Goal: Check status

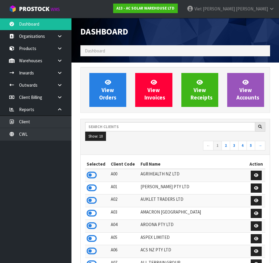
scroll to position [510, 198]
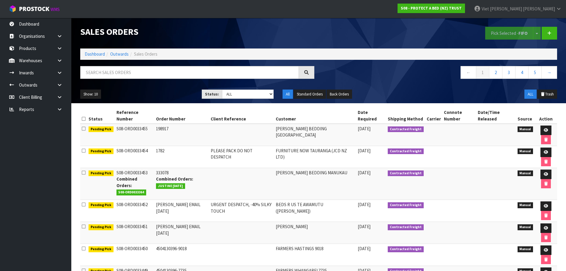
click at [338, 85] on div "Show: 10 5 10 25 50 Status: Draft Pending Allocated Pending Pick Goods Picked G…" at bounding box center [319, 94] width 486 height 18
click at [242, 93] on select "Draft Pending Allocated Pending Pick Goods Picked Goods Packed Pending Charges …" at bounding box center [248, 93] width 52 height 9
click at [237, 94] on select "Draft Pending Allocated Pending Pick Goods Picked Goods Packed Pending Charges …" at bounding box center [248, 93] width 52 height 9
drag, startPoint x: 240, startPoint y: 93, endPoint x: 241, endPoint y: 98, distance: 5.5
click at [240, 93] on select "Draft Pending Allocated Pending Pick Goods Picked Goods Packed Pending Charges …" at bounding box center [248, 93] width 52 height 9
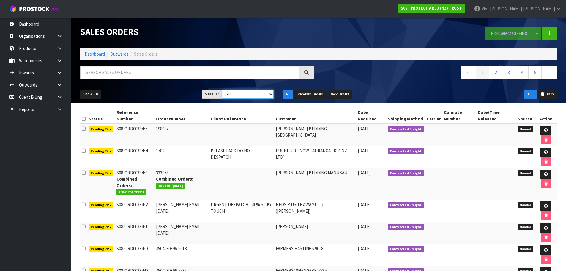
click at [249, 93] on select "Draft Pending Allocated Pending Pick Goods Picked Goods Packed Pending Charges …" at bounding box center [248, 93] width 52 height 9
click at [358, 83] on div "← 1 2 3 4 5 →" at bounding box center [440, 75] width 243 height 19
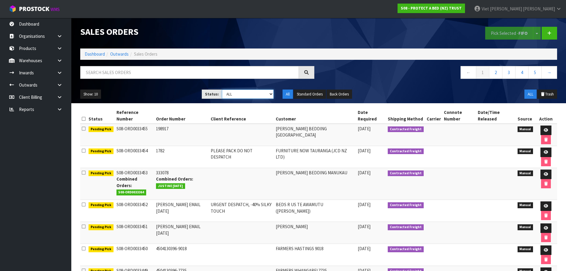
click at [253, 92] on select "Draft Pending Allocated Pending Pick Goods Picked Goods Packed Pending Charges …" at bounding box center [248, 93] width 52 height 9
